Goal: Task Accomplishment & Management: Manage account settings

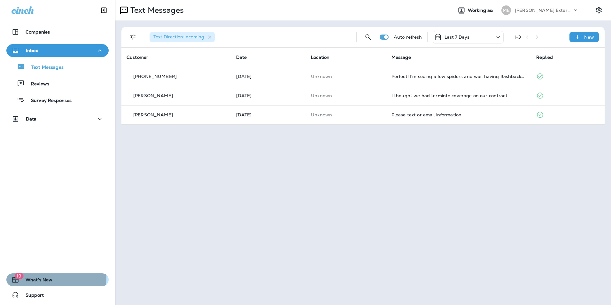
click at [43, 277] on span "What's New" at bounding box center [35, 281] width 33 height 8
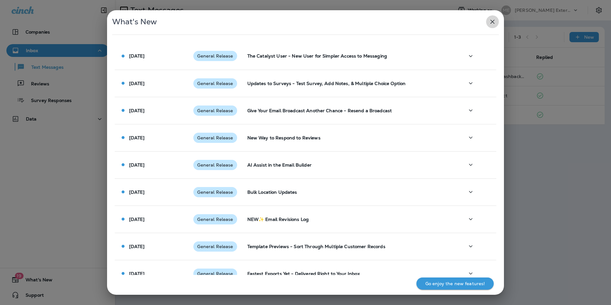
click at [491, 23] on icon "button" at bounding box center [492, 22] width 4 height 4
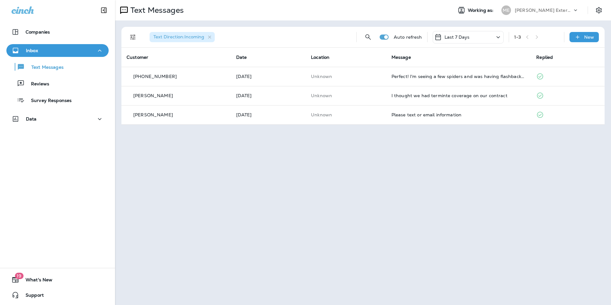
click at [57, 73] on div "Text Messages Reviews Survey Responses" at bounding box center [57, 82] width 102 height 50
click at [42, 56] on button "Inbox" at bounding box center [57, 50] width 102 height 13
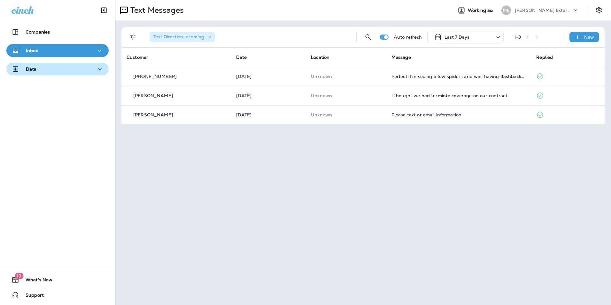
click at [43, 63] on button "Data" at bounding box center [57, 69] width 102 height 13
click at [46, 52] on div "Inbox" at bounding box center [57, 51] width 92 height 8
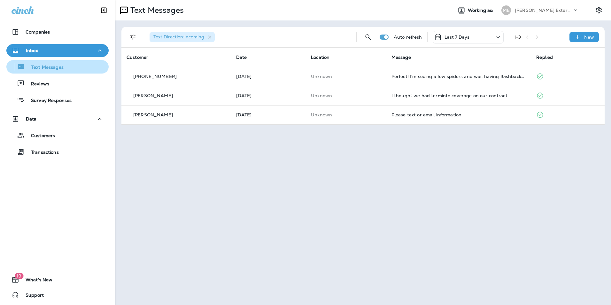
click at [47, 65] on p "Text Messages" at bounding box center [44, 68] width 39 height 6
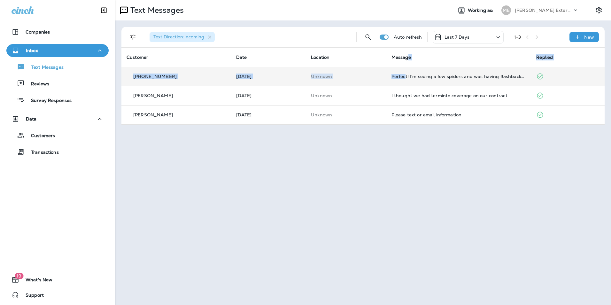
drag, startPoint x: 408, startPoint y: 66, endPoint x: 407, endPoint y: 71, distance: 5.3
click at [407, 71] on table "Customer Date Location Message Replied +1 (757) 746-2762 [DATE] Unknown Perfect…" at bounding box center [362, 86] width 483 height 77
drag, startPoint x: 407, startPoint y: 71, endPoint x: 403, endPoint y: 75, distance: 5.9
click at [403, 75] on div "Perfect! I'm seeing a few spiders and was having flashbacks to the spider [DEMO…" at bounding box center [458, 76] width 135 height 5
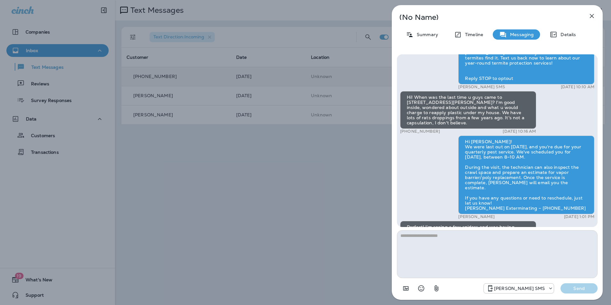
scroll to position [-46, 0]
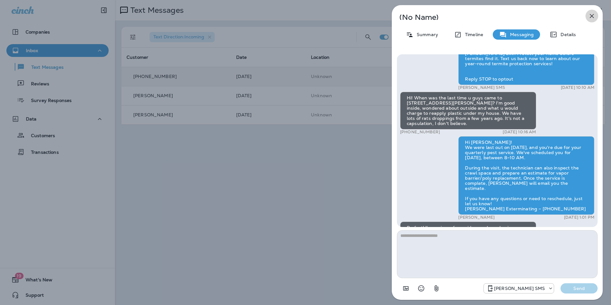
click at [591, 18] on icon "button" at bounding box center [592, 16] width 8 height 8
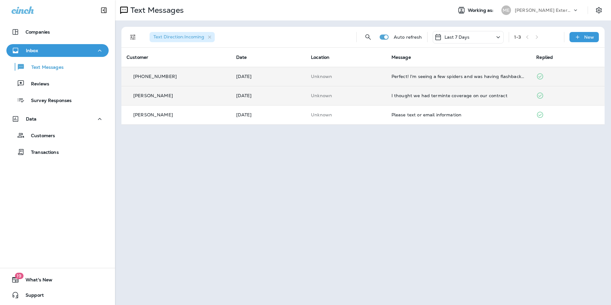
click at [535, 92] on td at bounding box center [567, 95] width 73 height 19
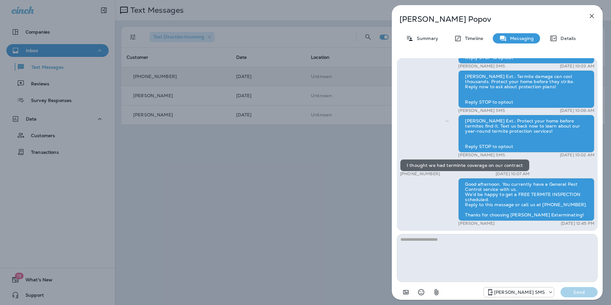
click at [594, 17] on icon "button" at bounding box center [592, 16] width 8 height 8
